Goal: Find specific page/section: Find specific page/section

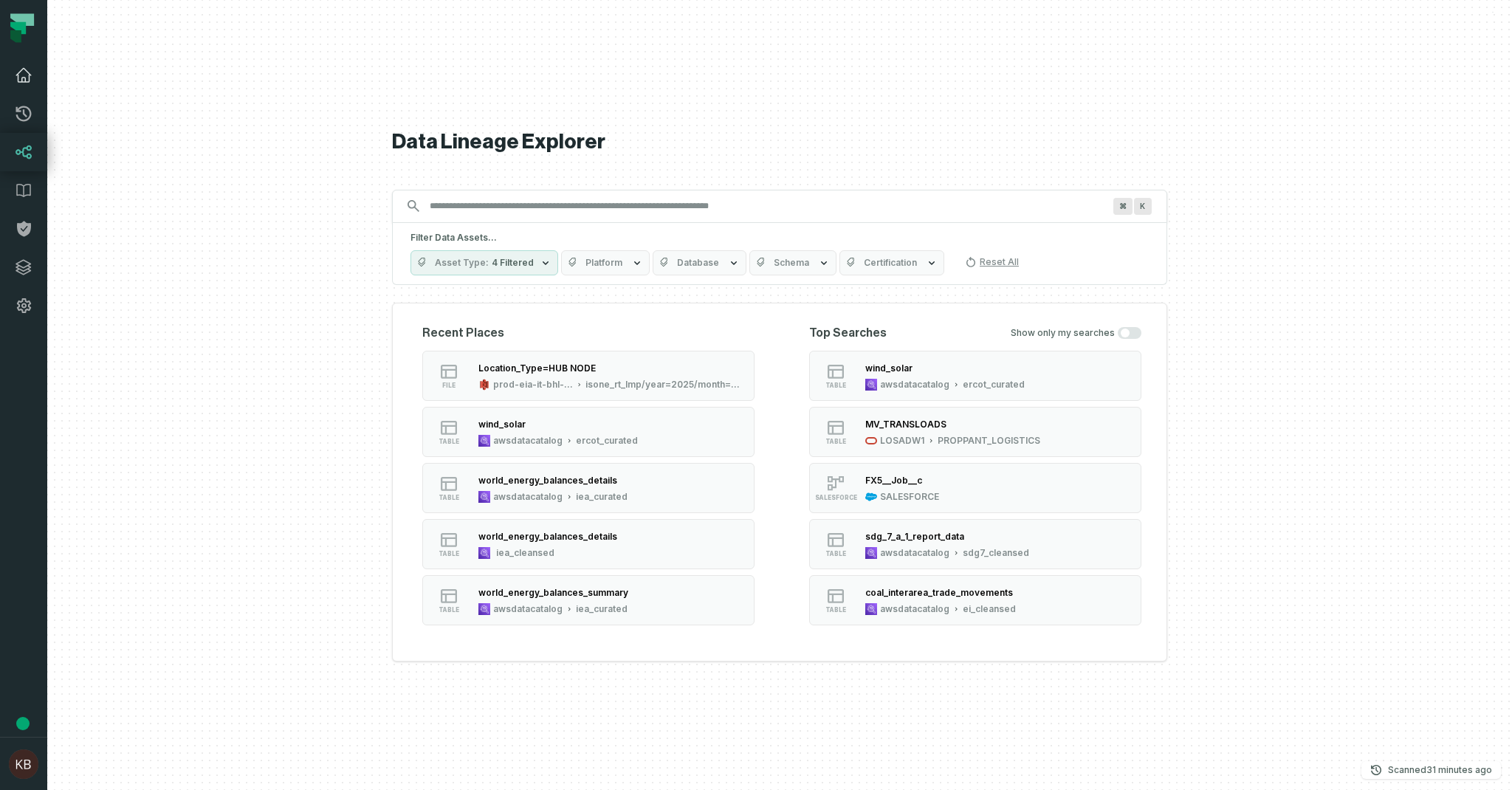
click at [29, 73] on icon at bounding box center [24, 75] width 17 height 17
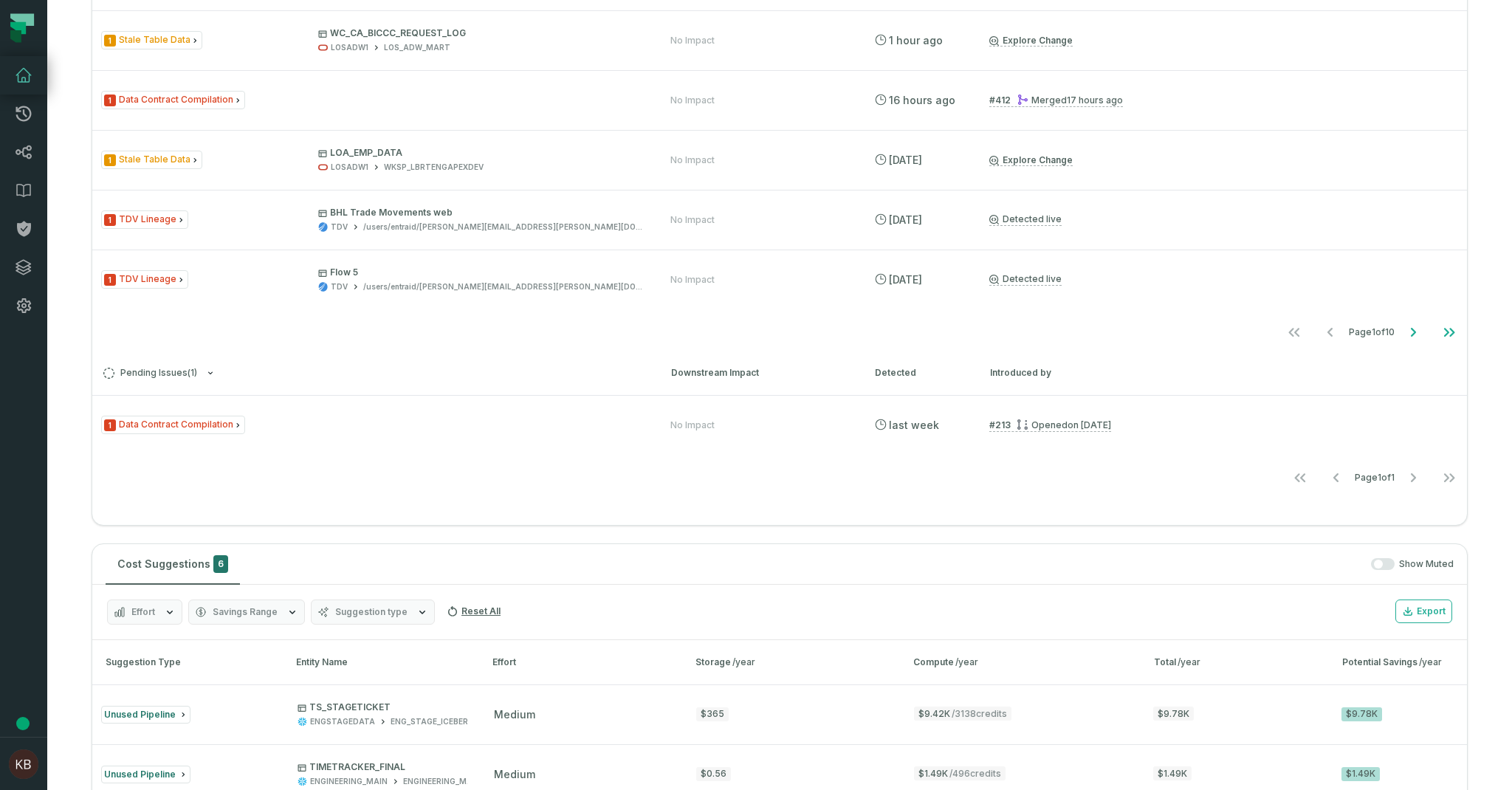
scroll to position [443, 0]
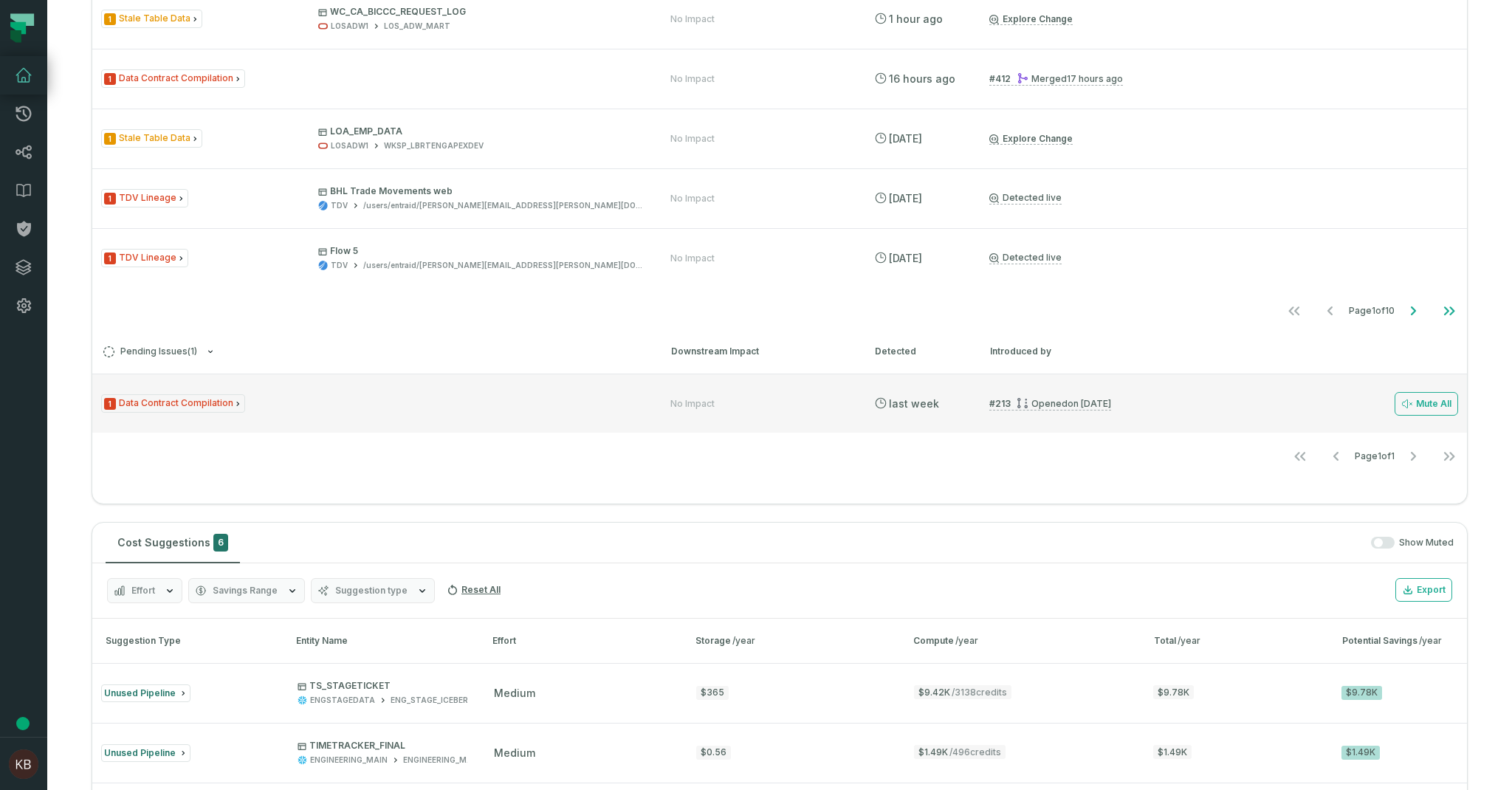
click at [139, 407] on span "1 Data Contract Compilation" at bounding box center [173, 403] width 144 height 18
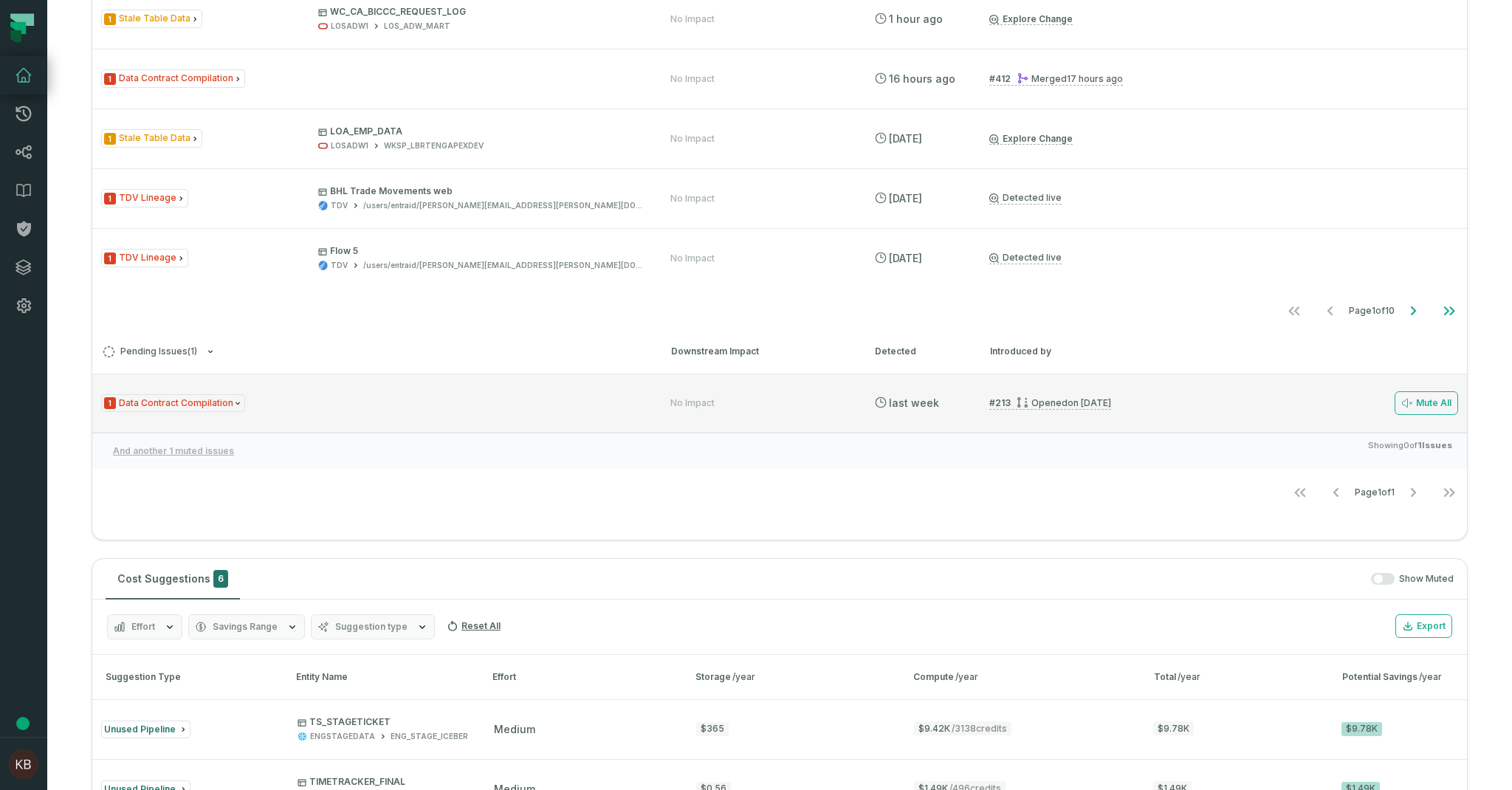
click at [233, 401] on icon "Issue Type" at bounding box center [237, 403] width 9 height 9
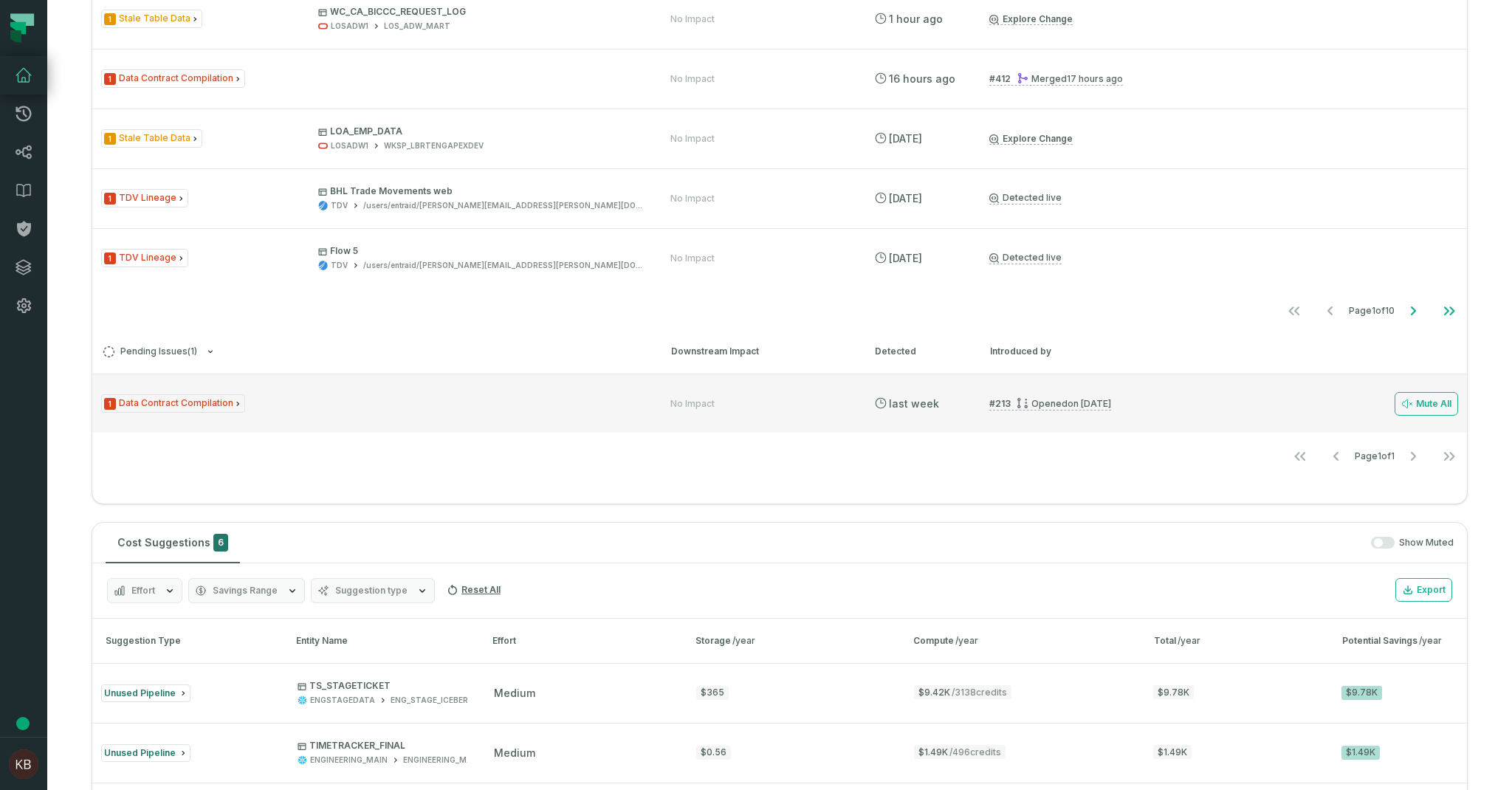
click at [233, 401] on icon "Issue Type" at bounding box center [237, 403] width 9 height 9
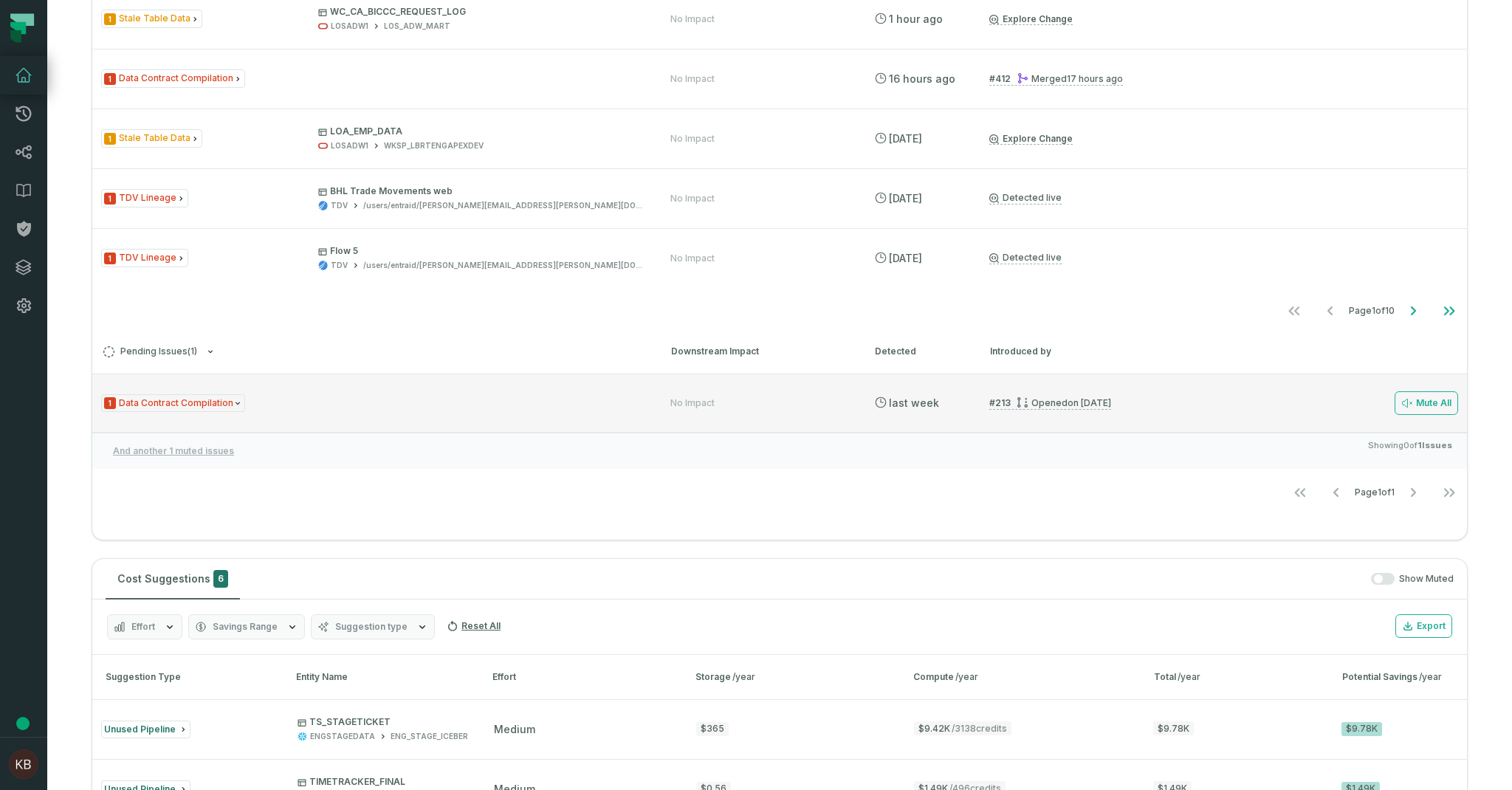
click at [233, 401] on icon "Issue Type" at bounding box center [237, 403] width 9 height 9
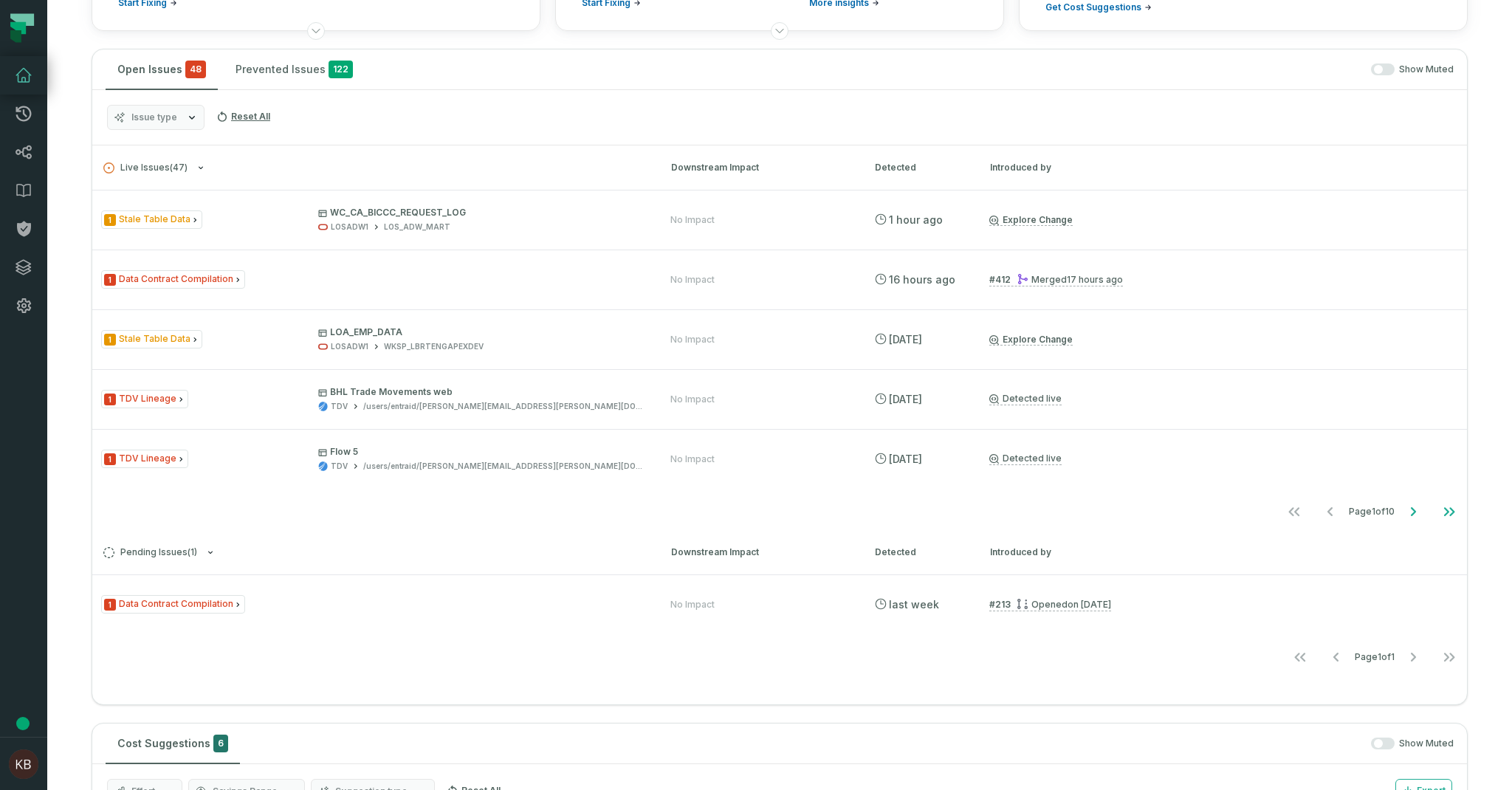
scroll to position [221, 0]
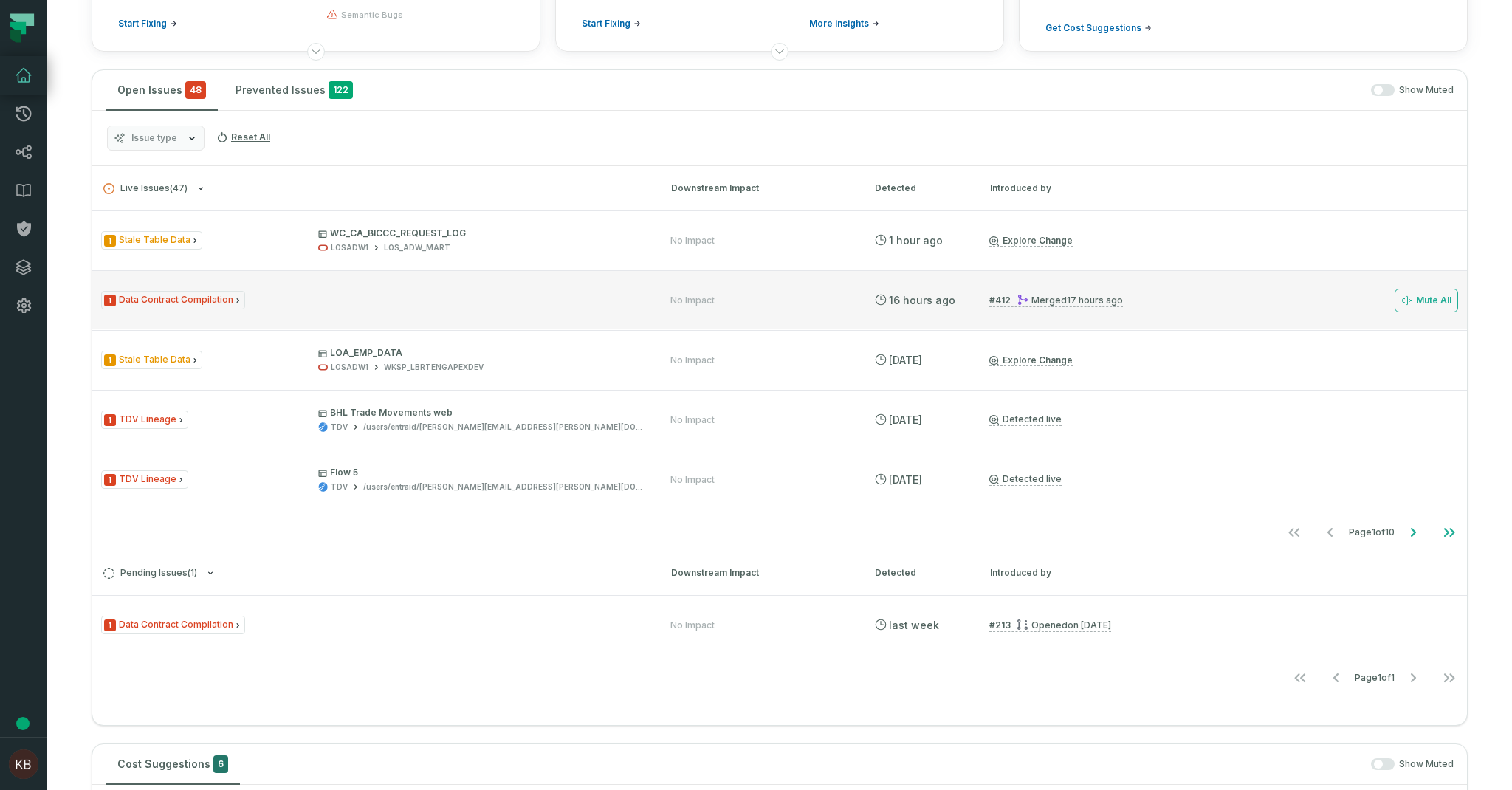
click at [219, 293] on span "1 Data Contract Compilation" at bounding box center [173, 299] width 144 height 18
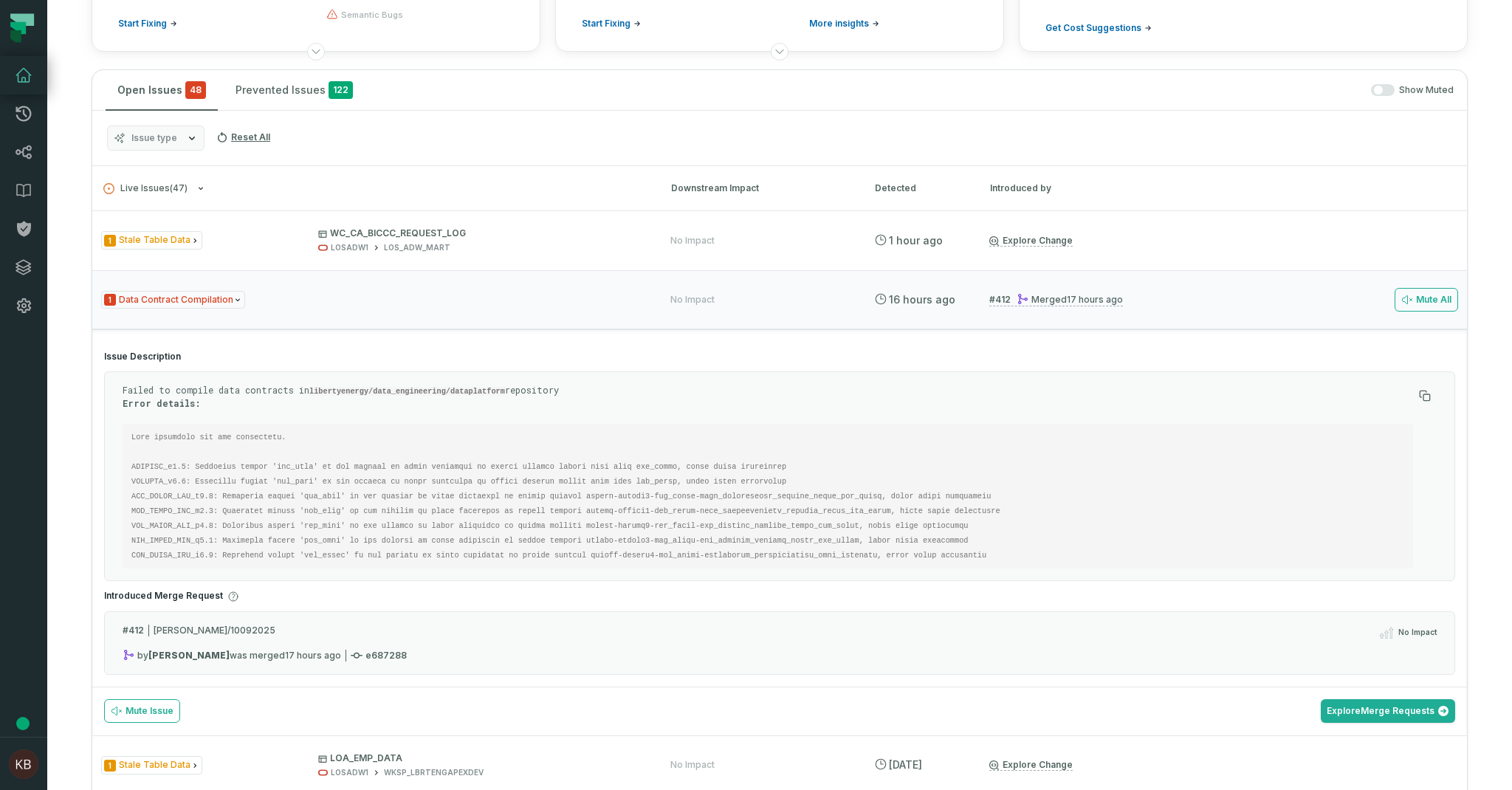
click at [520, 465] on code at bounding box center [570, 495] width 878 height 127
click at [210, 471] on pre at bounding box center [767, 495] width 1291 height 145
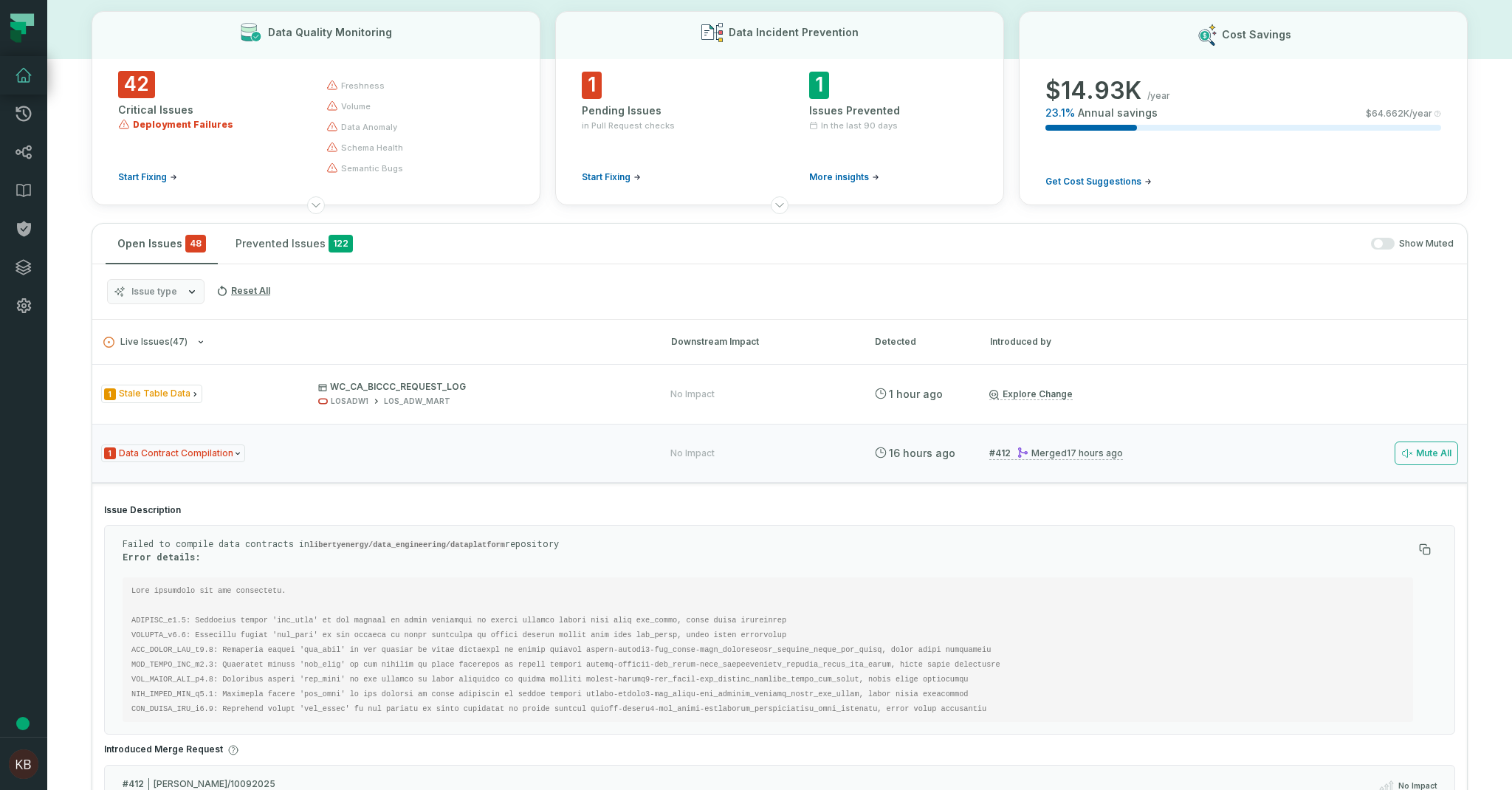
scroll to position [0, 0]
